Goal: Information Seeking & Learning: Learn about a topic

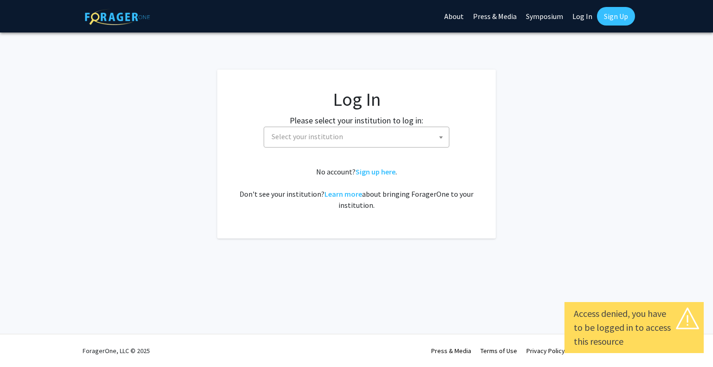
select select
click at [426, 143] on span "Select your institution" at bounding box center [358, 136] width 181 height 19
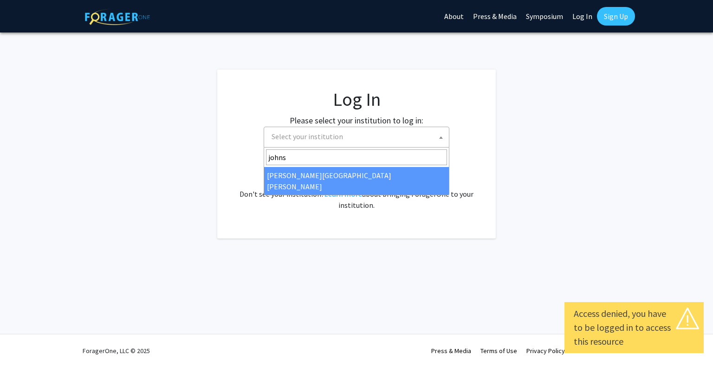
type input "johns"
select select "1"
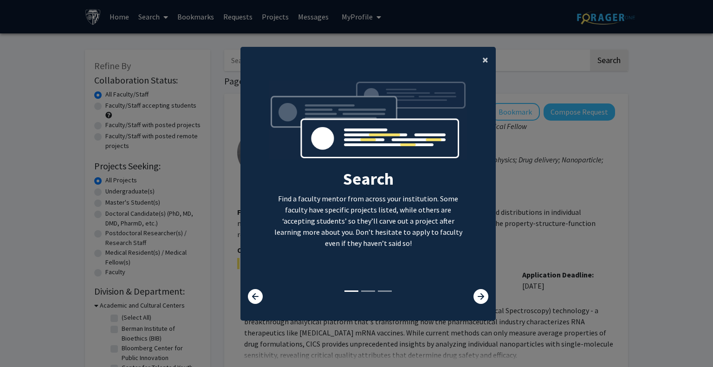
click at [477, 57] on button "×" at bounding box center [485, 60] width 21 height 26
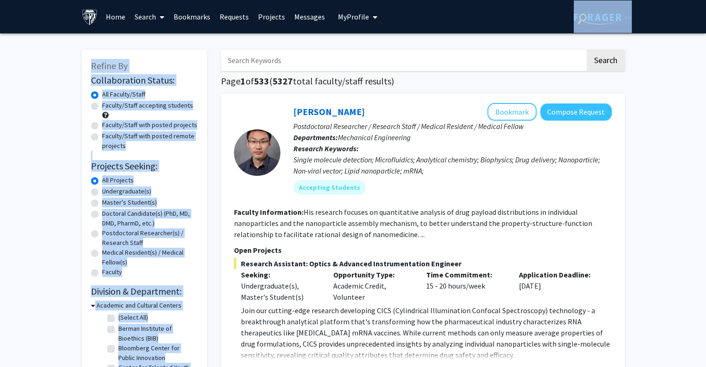
drag, startPoint x: 706, startPoint y: 20, endPoint x: 698, endPoint y: 44, distance: 25.0
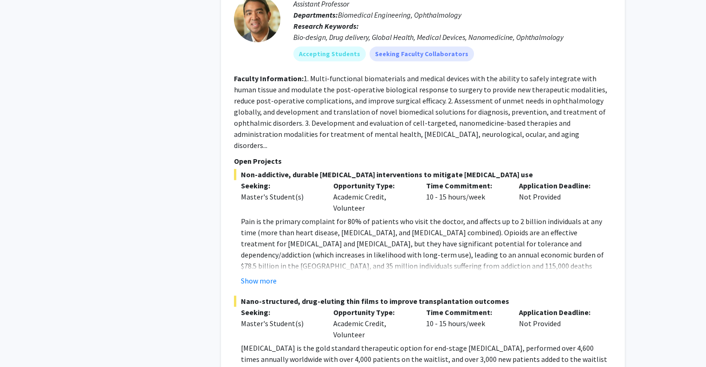
scroll to position [4111, 0]
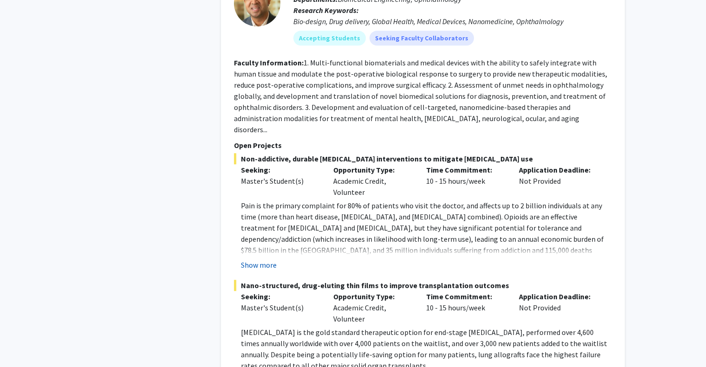
click at [250, 259] on button "Show more" at bounding box center [259, 264] width 36 height 11
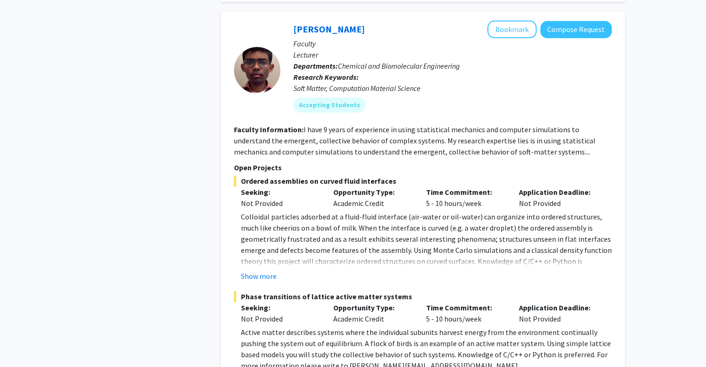
scroll to position [4744, 0]
